Goal: Navigation & Orientation: Go to known website

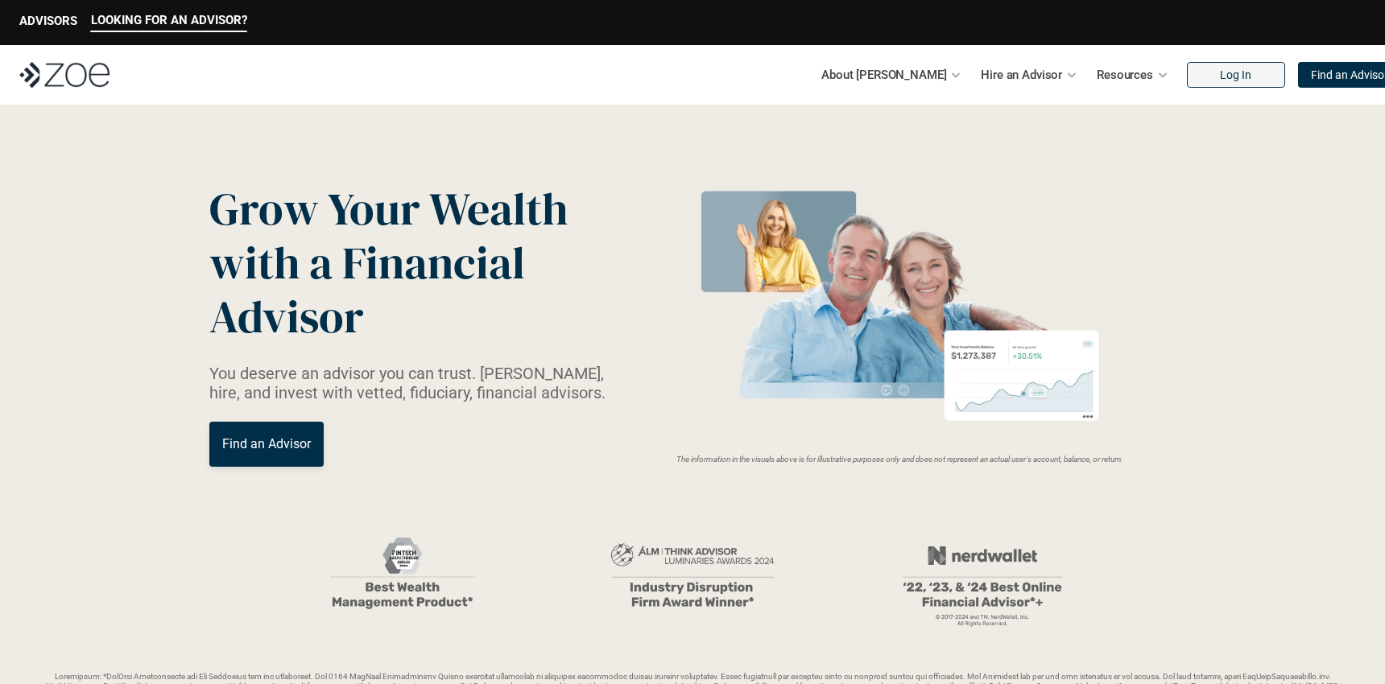
click at [1199, 65] on link "Log In" at bounding box center [1235, 75] width 98 height 26
click at [1220, 76] on p "Log In" at bounding box center [1235, 75] width 31 height 14
click at [85, 73] on img at bounding box center [64, 75] width 90 height 26
click at [1207, 81] on link "Log In" at bounding box center [1235, 75] width 98 height 26
